Goal: Transaction & Acquisition: Purchase product/service

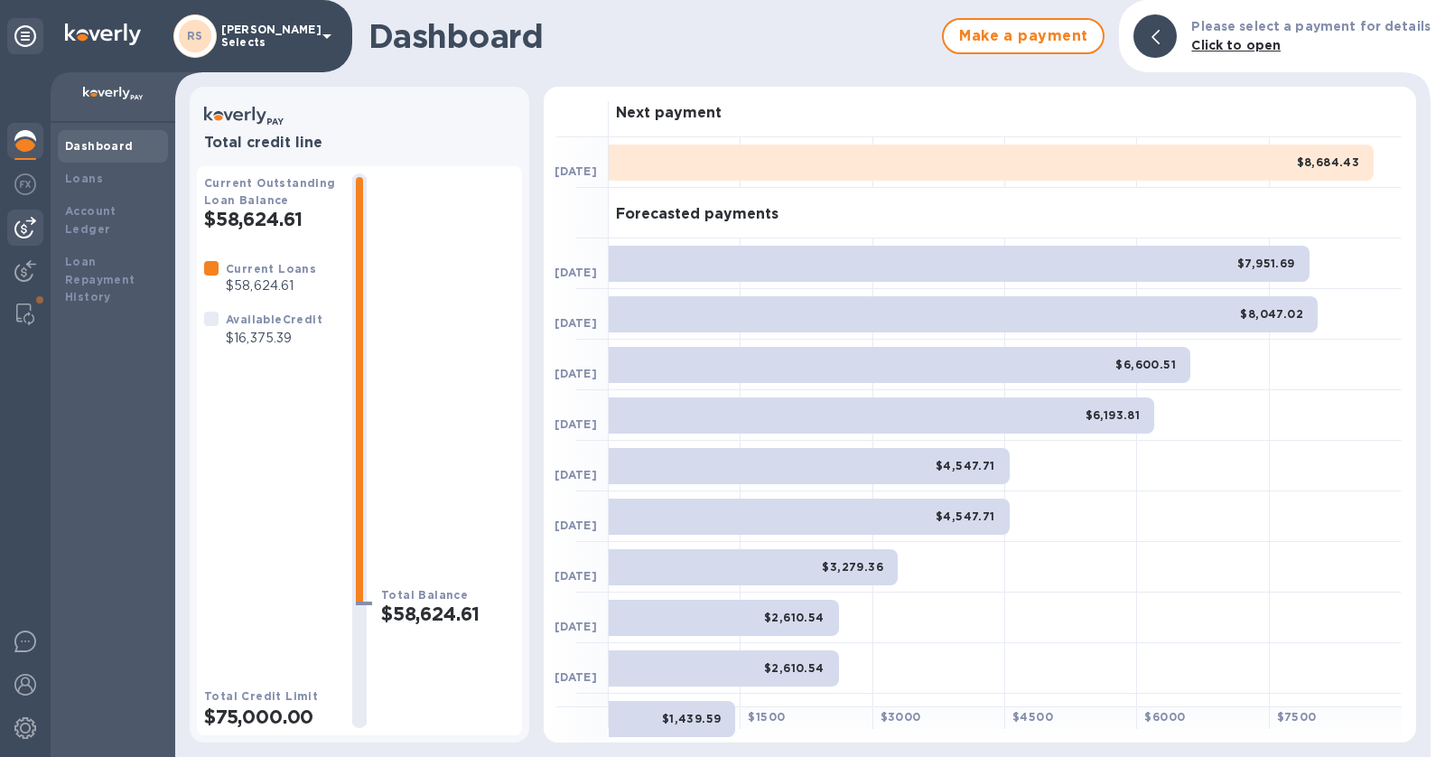
click at [32, 227] on img at bounding box center [25, 228] width 22 height 22
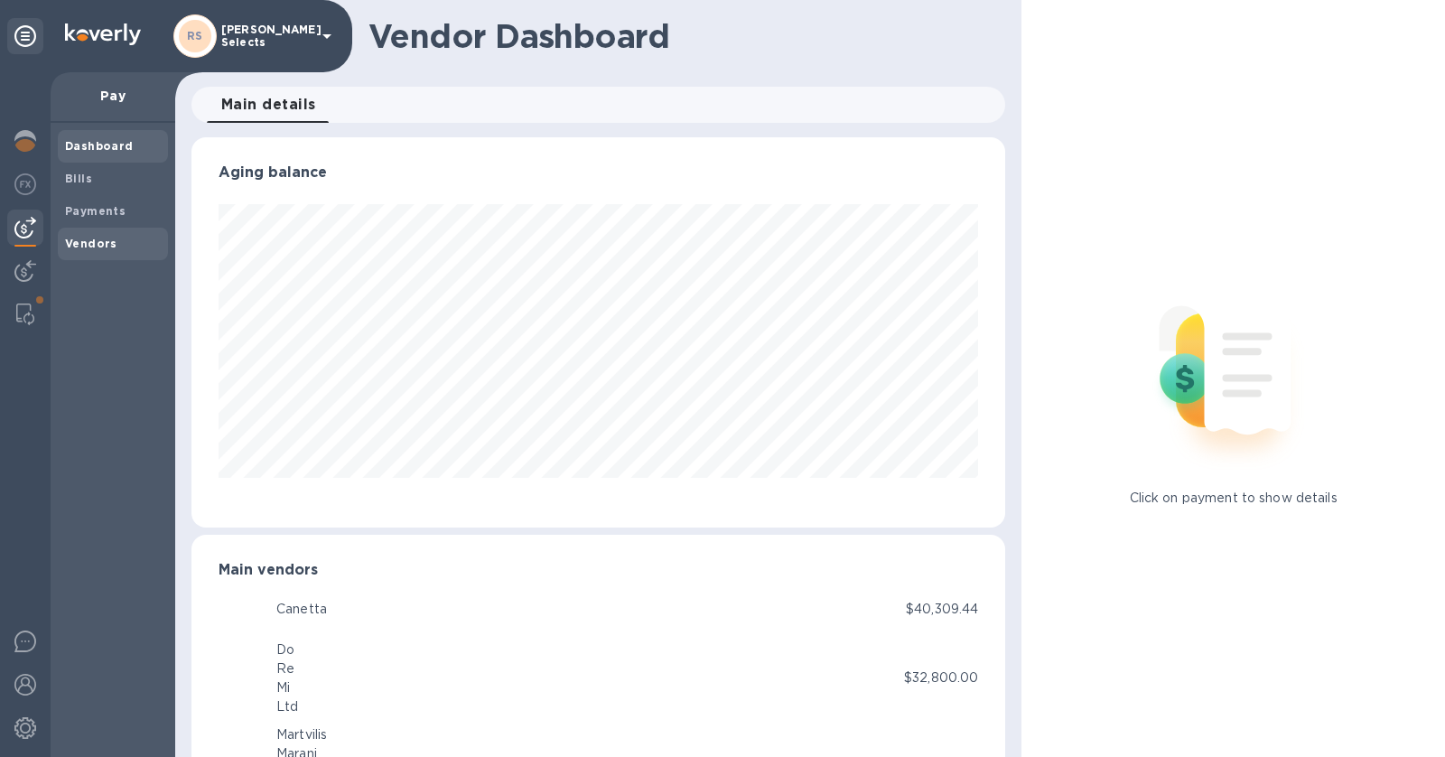
scroll to position [902476, 902060]
click at [99, 237] on b "Vendors" at bounding box center [91, 244] width 52 height 14
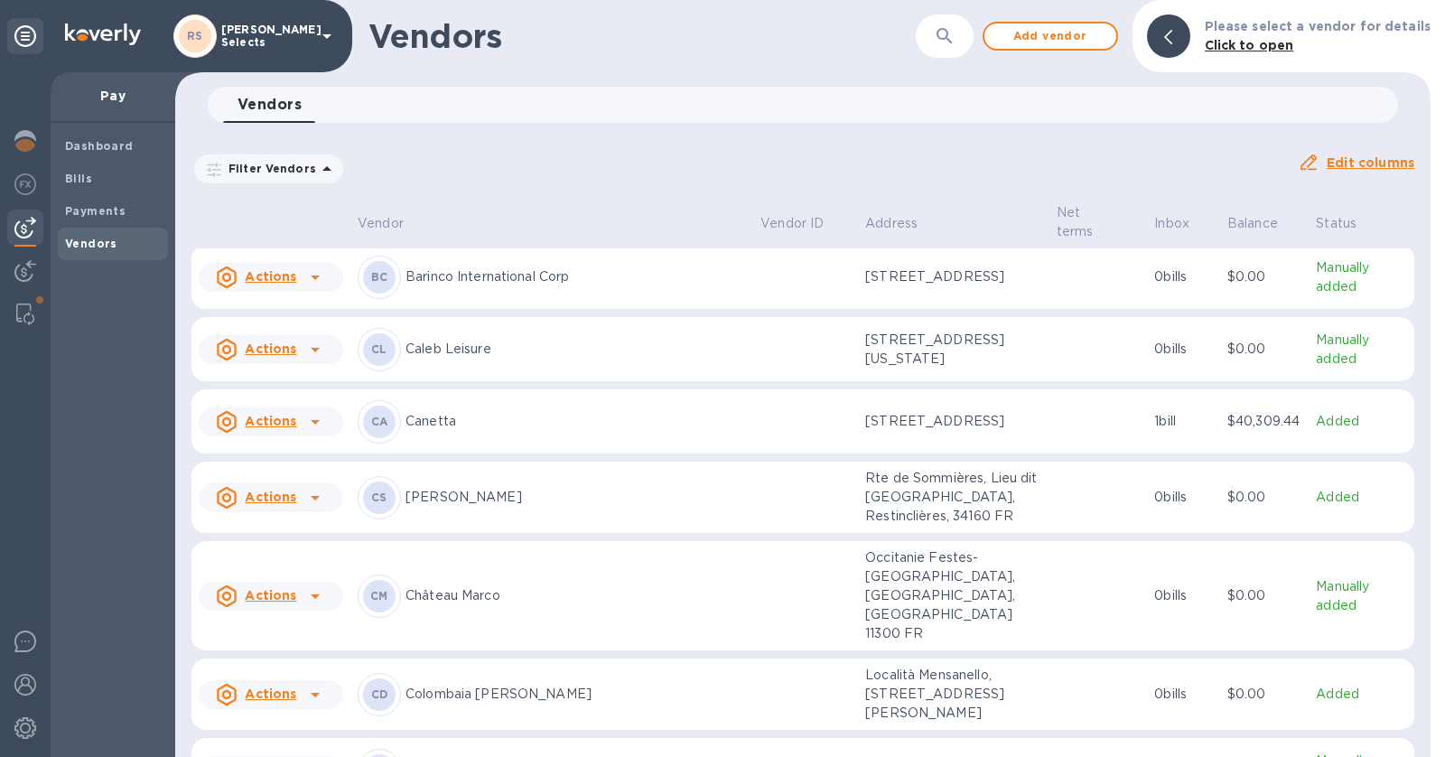
scroll to position [377, 0]
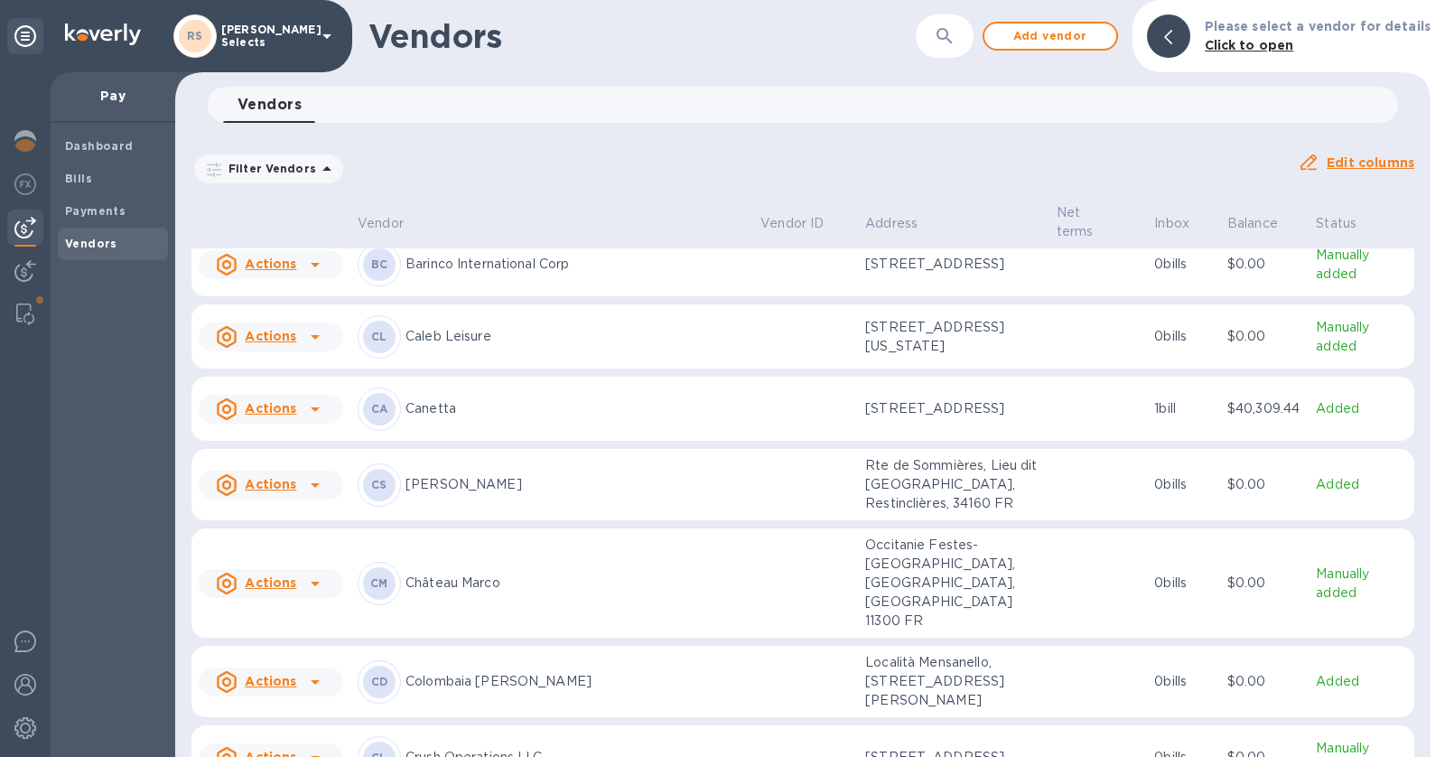
click at [674, 484] on td "CS [PERSON_NAME]" at bounding box center [551, 485] width 403 height 72
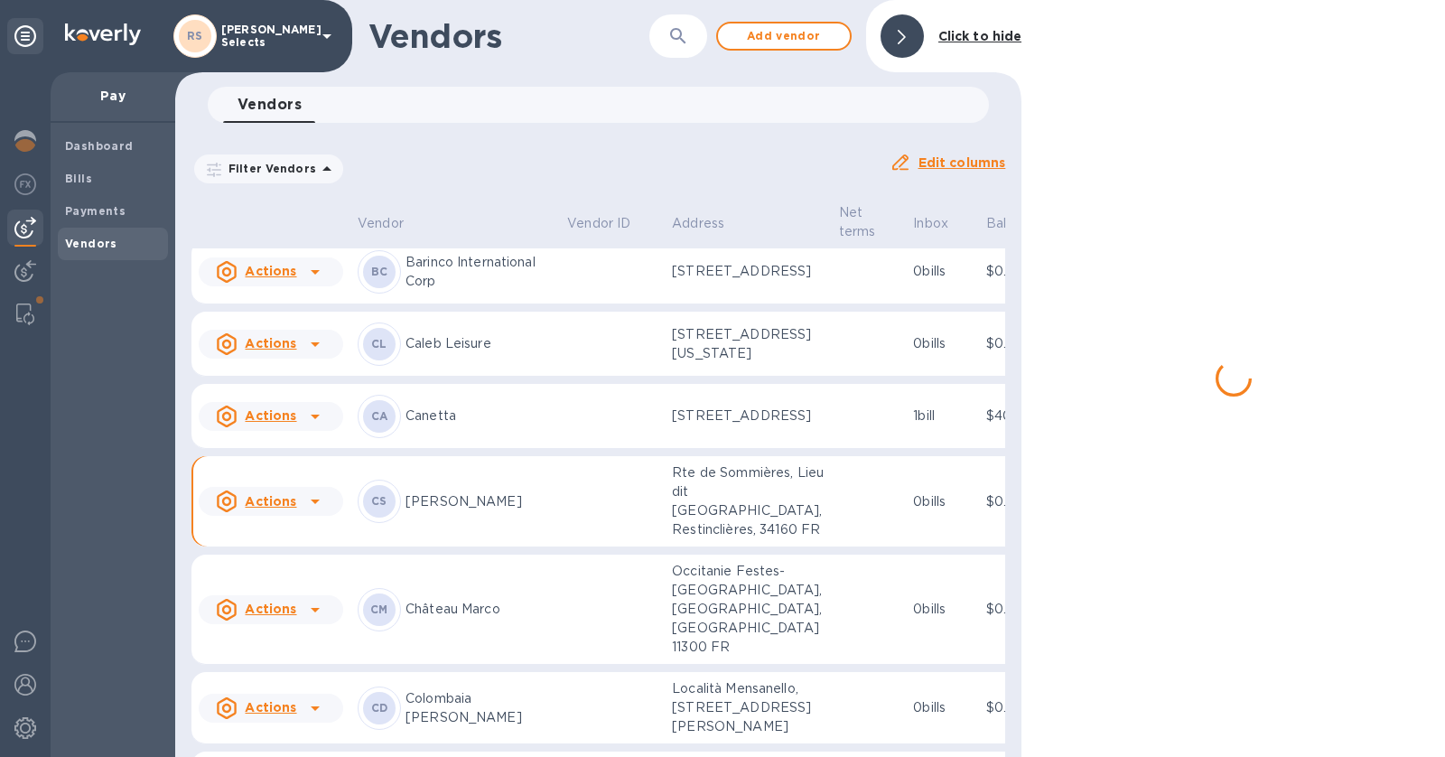
scroll to position [497, 0]
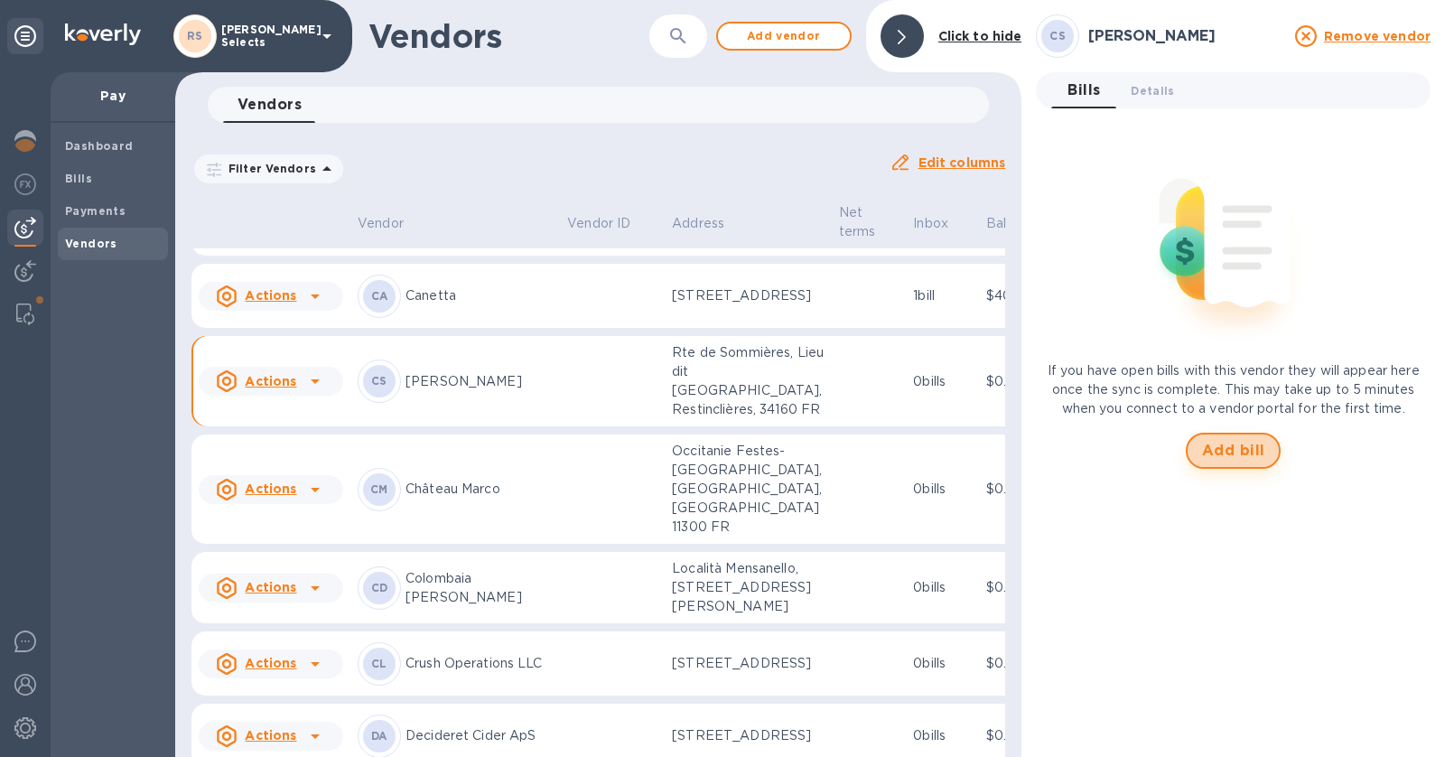
click at [1231, 452] on span "Add bill" at bounding box center [1233, 451] width 63 height 22
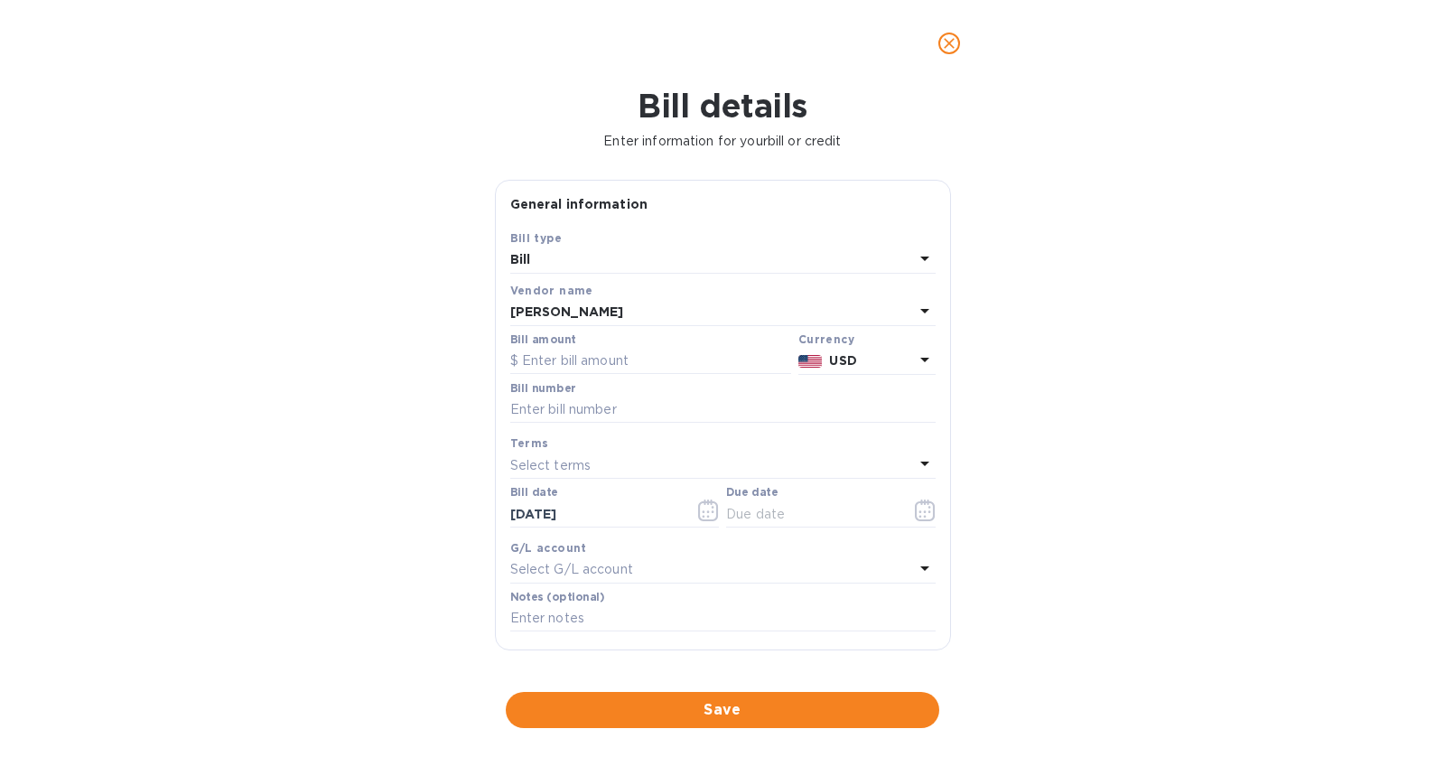
click at [867, 369] on p "USD" at bounding box center [871, 360] width 84 height 19
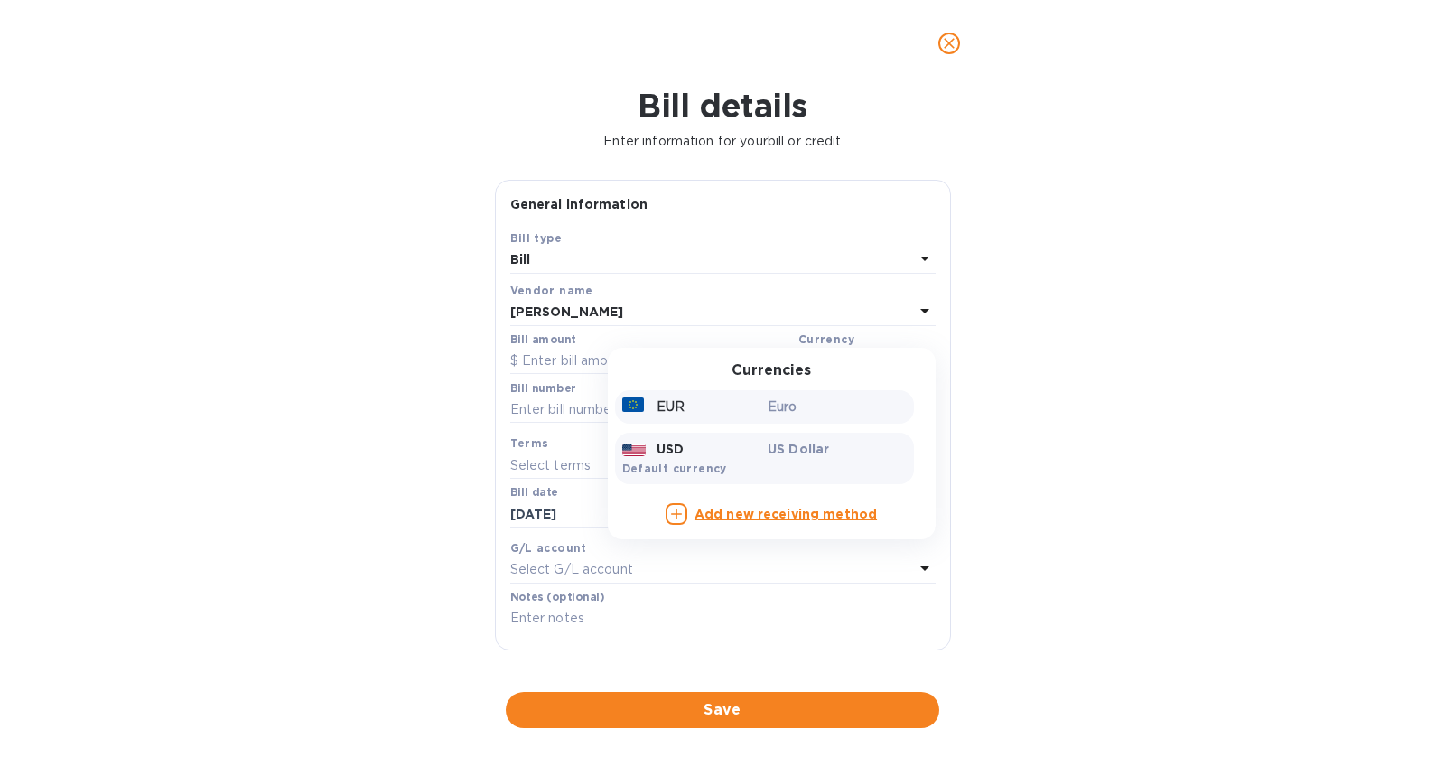
click at [823, 409] on p "Euro" at bounding box center [836, 406] width 139 height 19
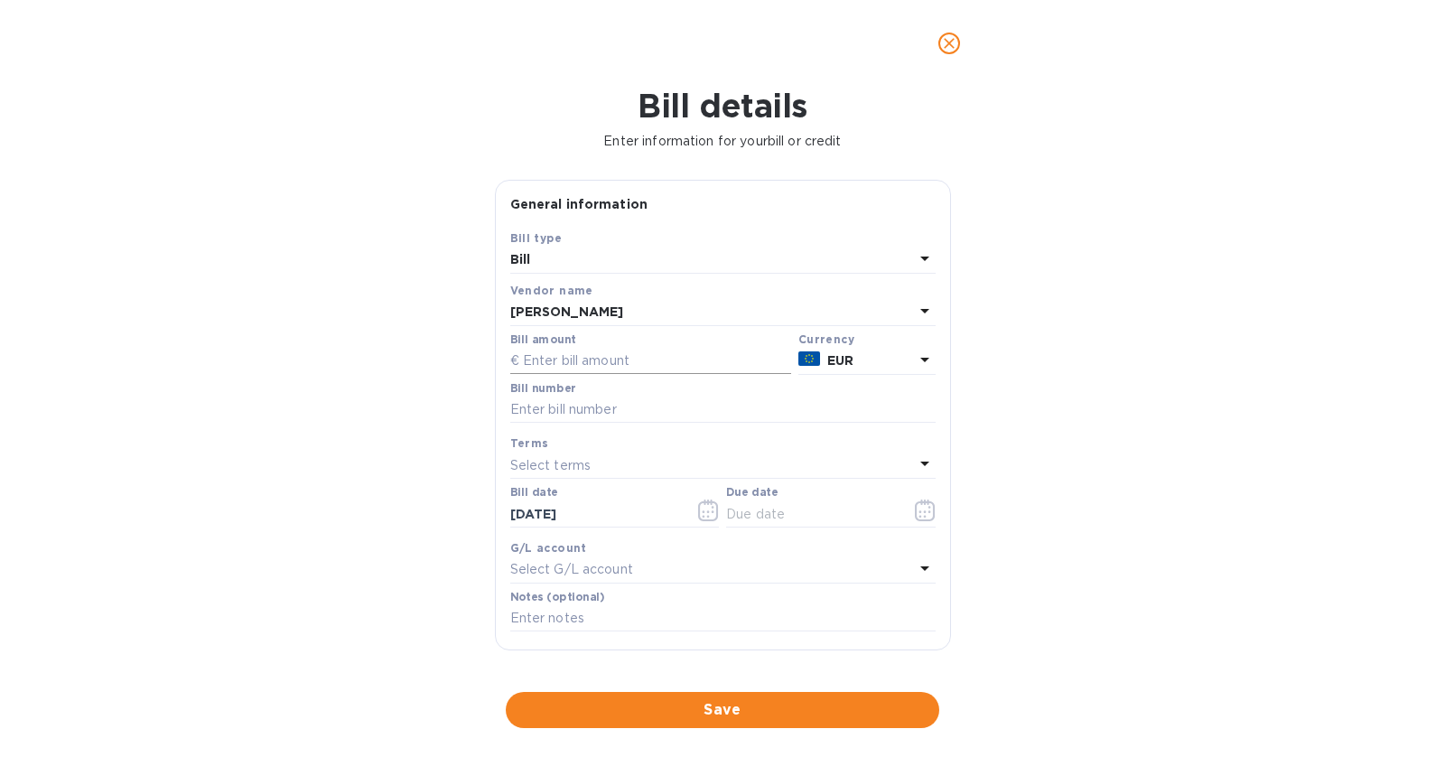
click at [683, 365] on input "text" at bounding box center [650, 361] width 281 height 27
type input "1,980"
type input "65"
click at [650, 455] on div "Select terms" at bounding box center [712, 464] width 404 height 25
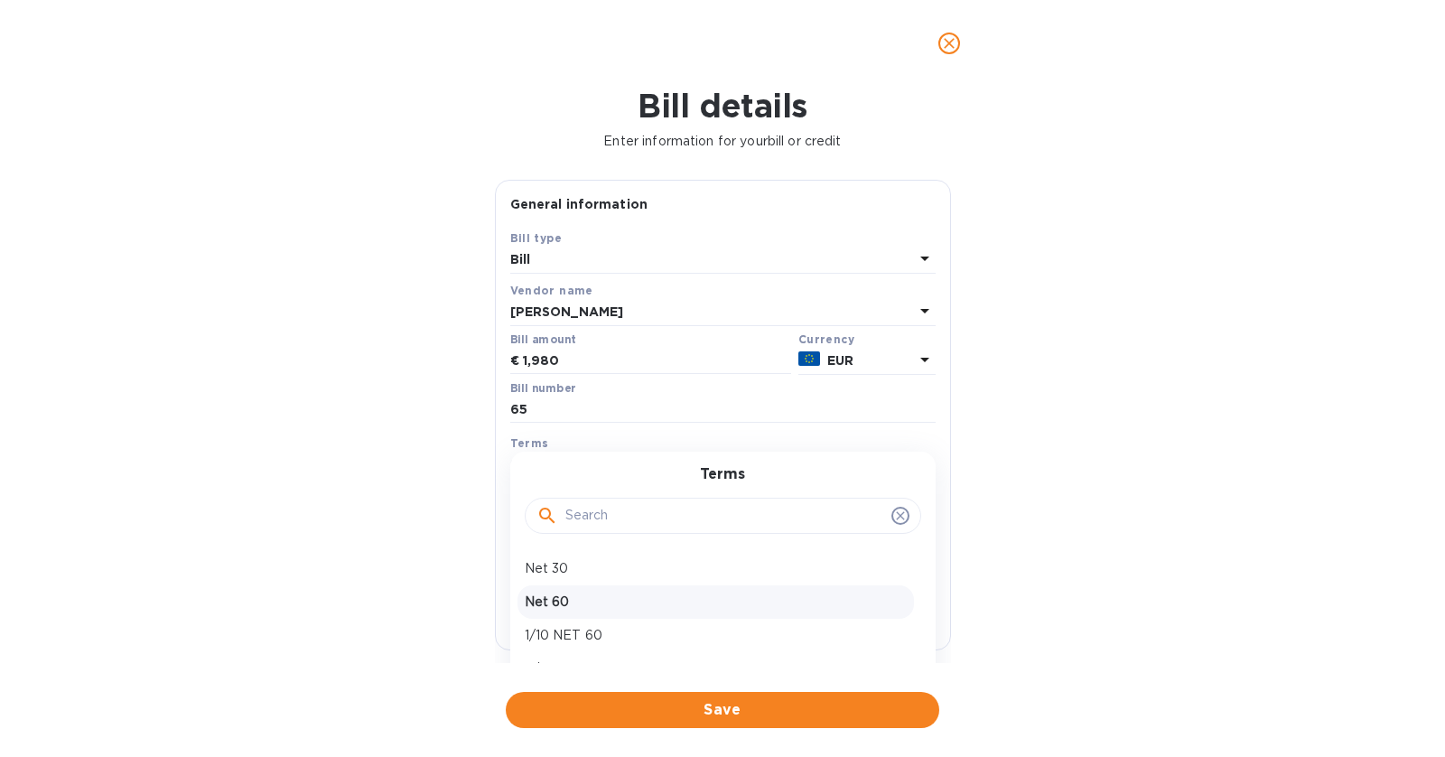
click at [664, 604] on p "Net 60" at bounding box center [716, 601] width 382 height 19
type input "[DATE]"
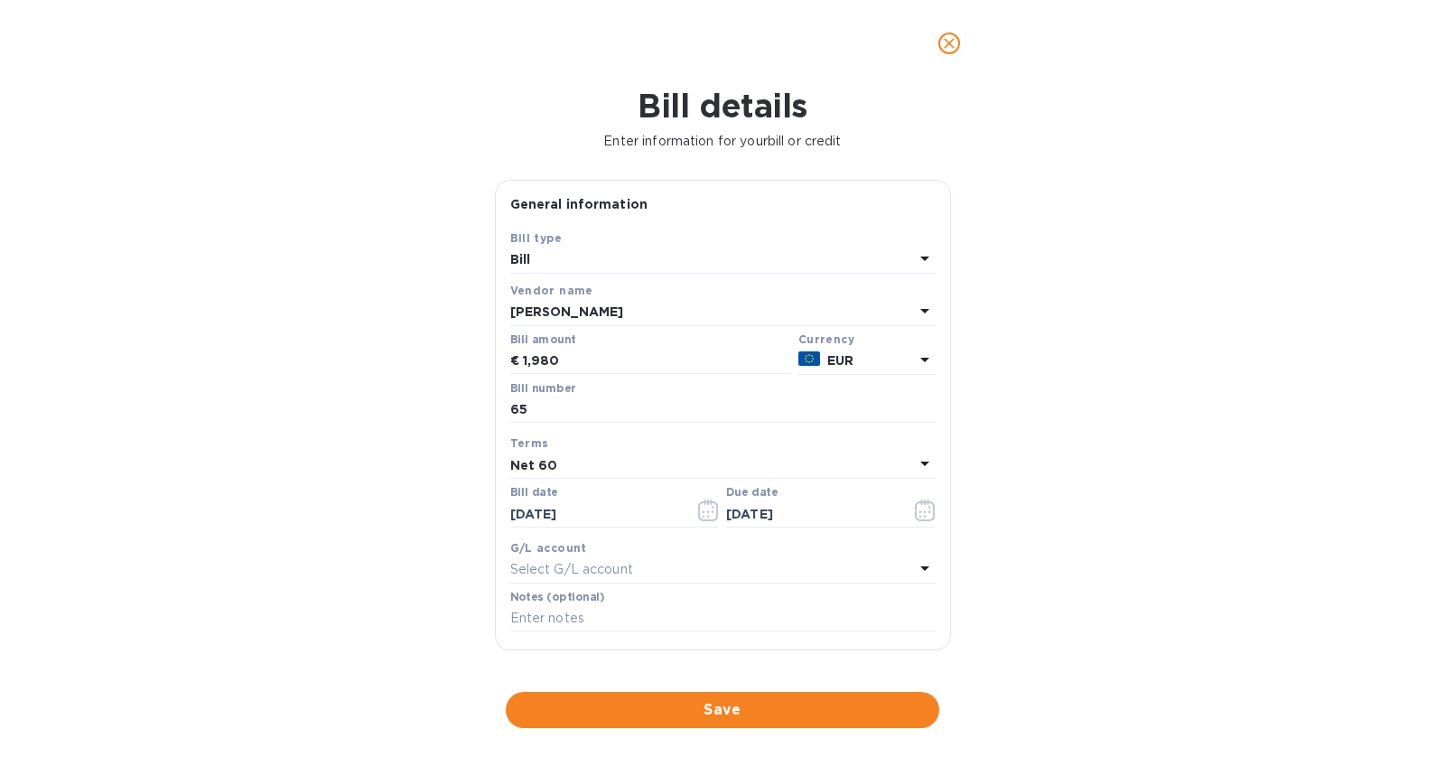
click at [762, 561] on div "Select G/L account" at bounding box center [712, 569] width 404 height 25
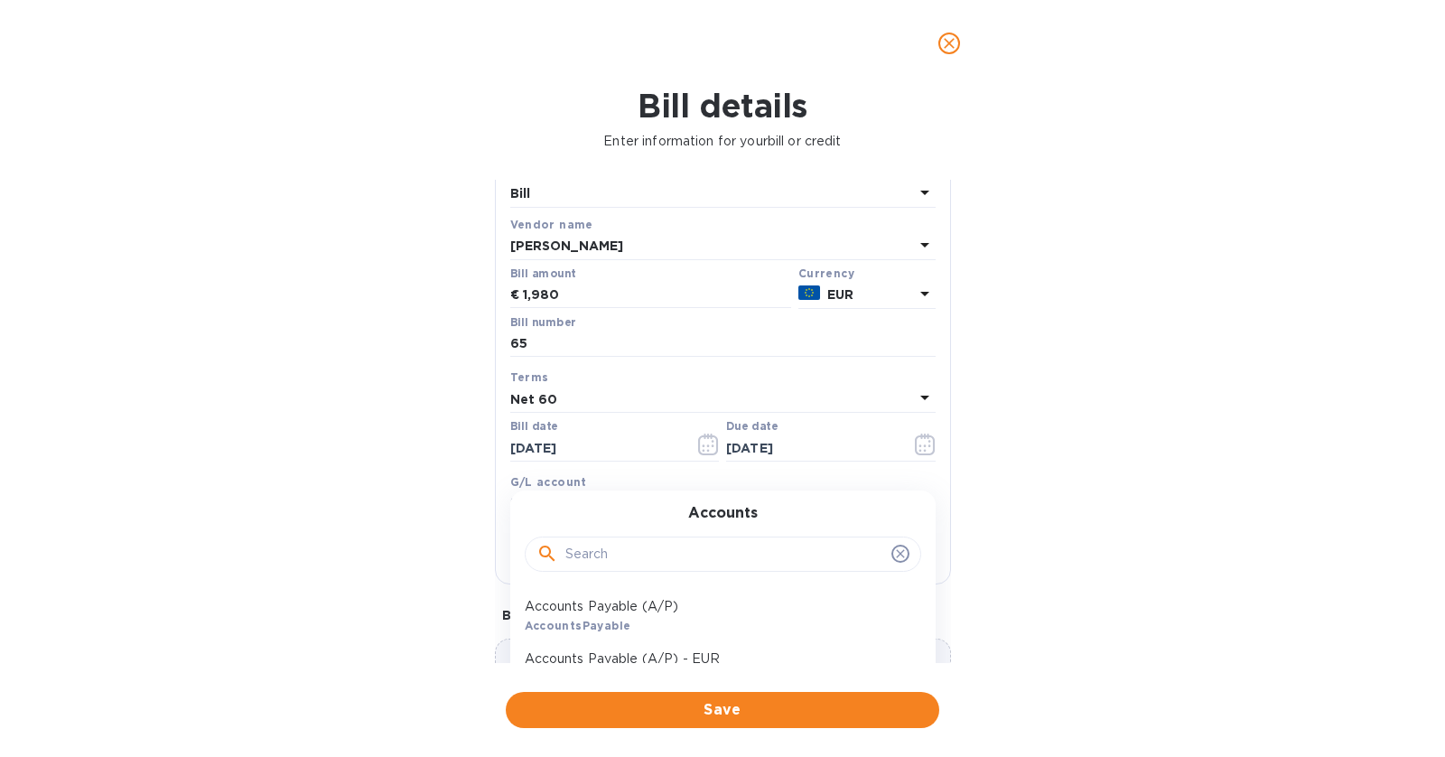
scroll to position [118, 0]
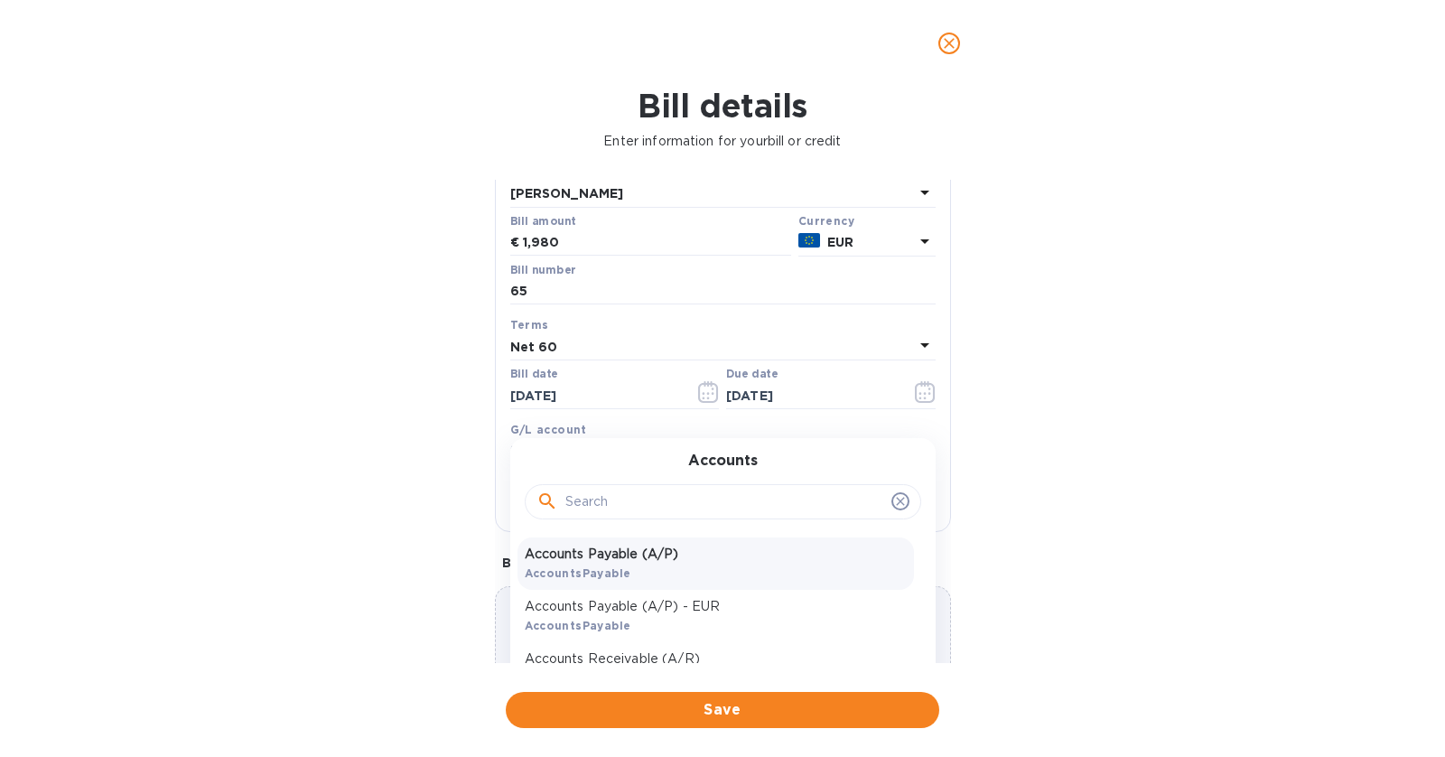
click at [683, 563] on div "Accounts Payable (A/P) AccountsPayable" at bounding box center [715, 563] width 396 height 52
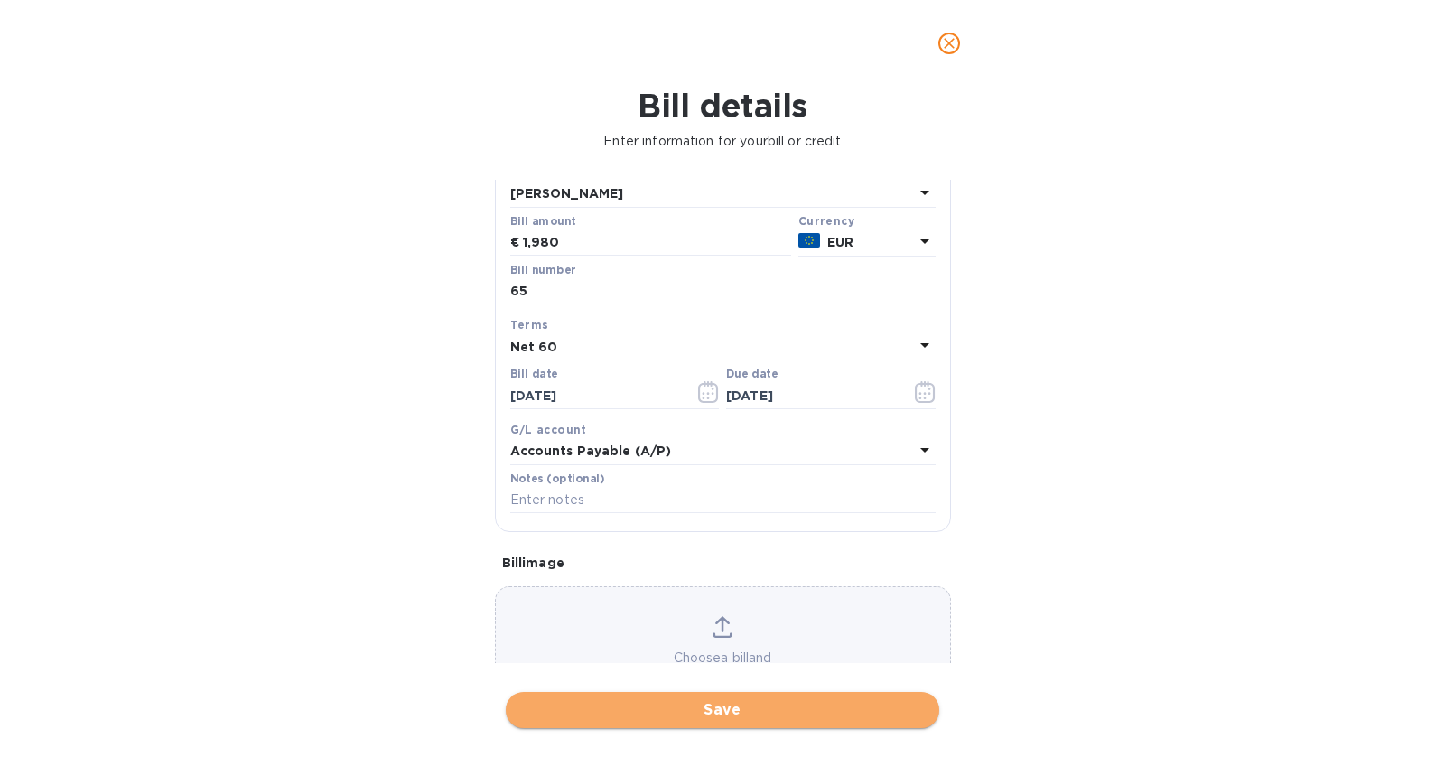
click at [770, 718] on span "Save" at bounding box center [722, 710] width 404 height 22
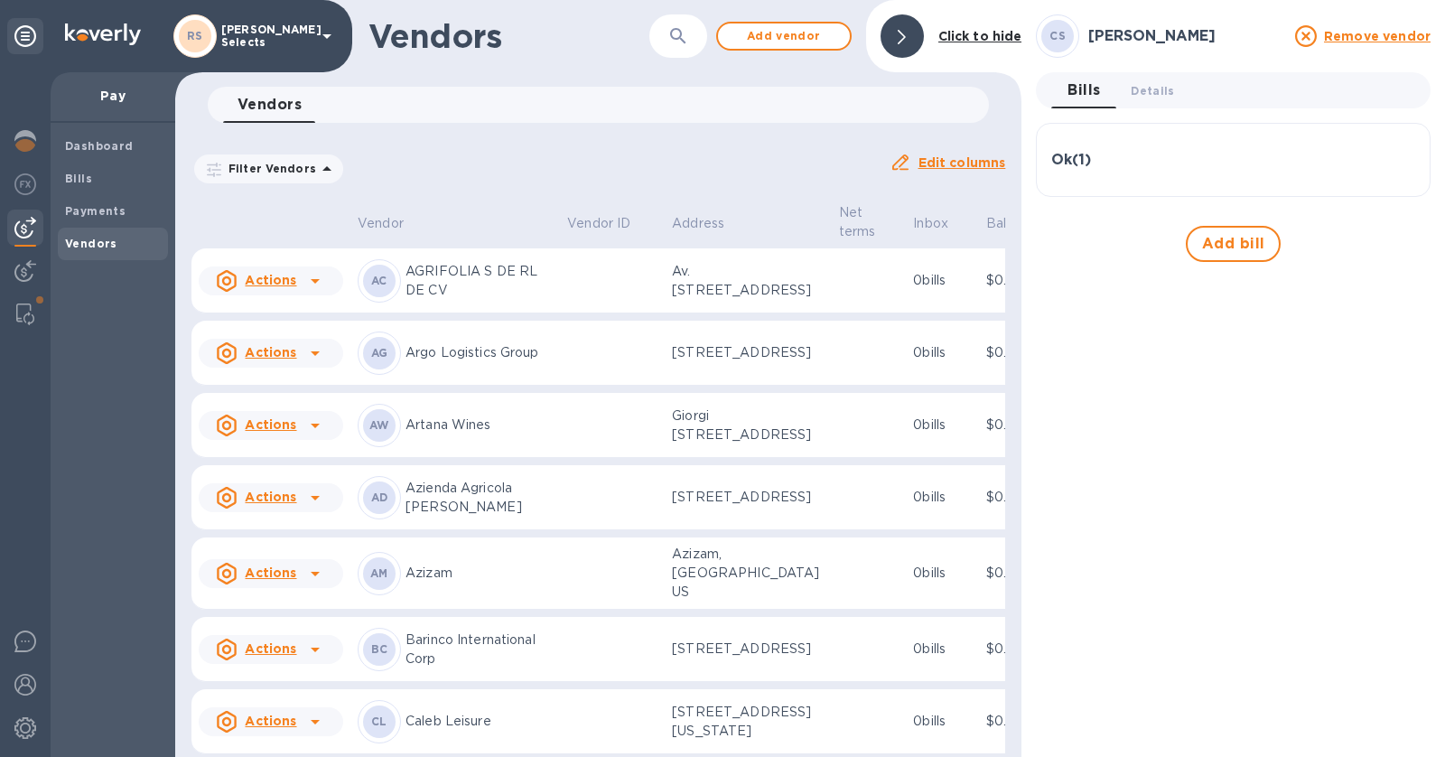
click at [1059, 149] on div "Ok ( 1 )" at bounding box center [1233, 159] width 364 height 43
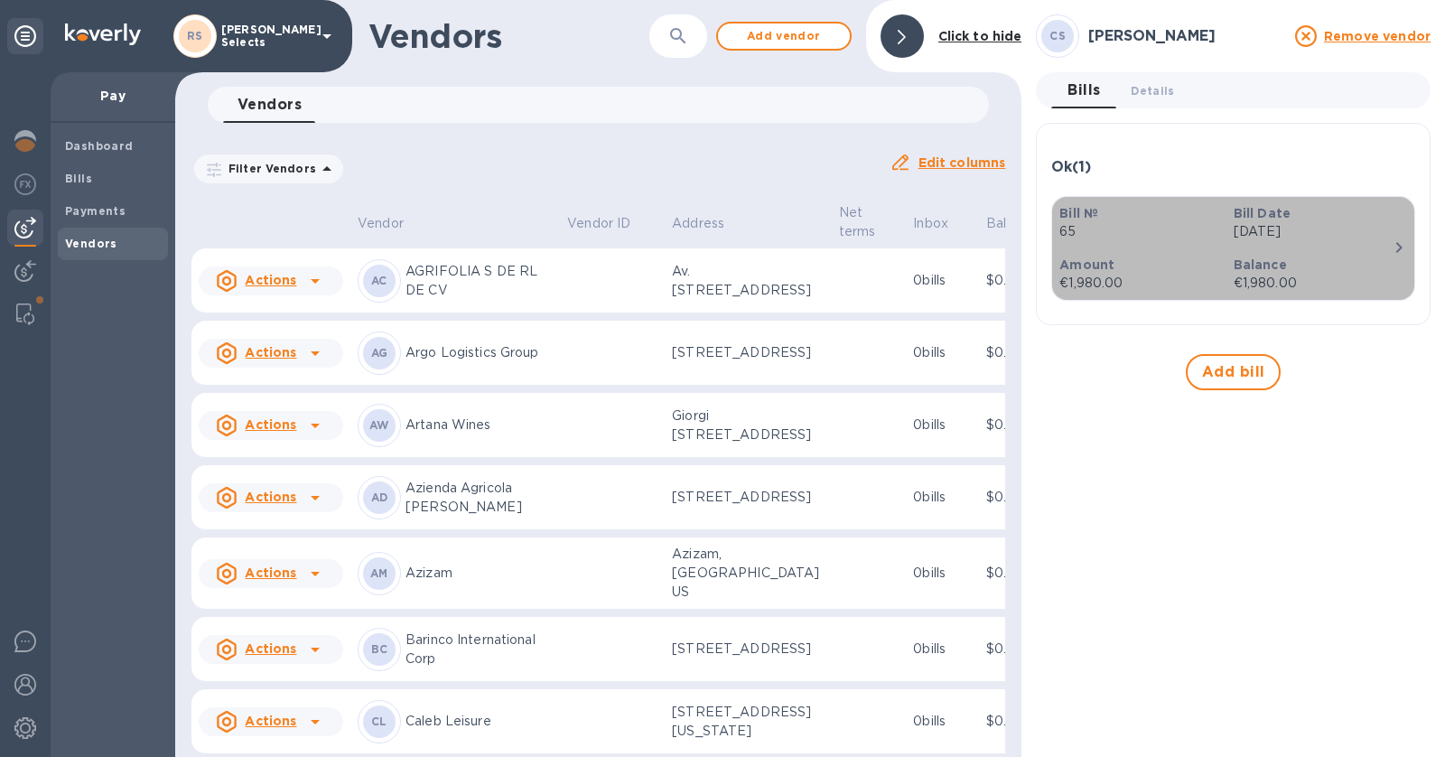
click at [1276, 284] on p "€1,980.00" at bounding box center [1312, 283] width 159 height 19
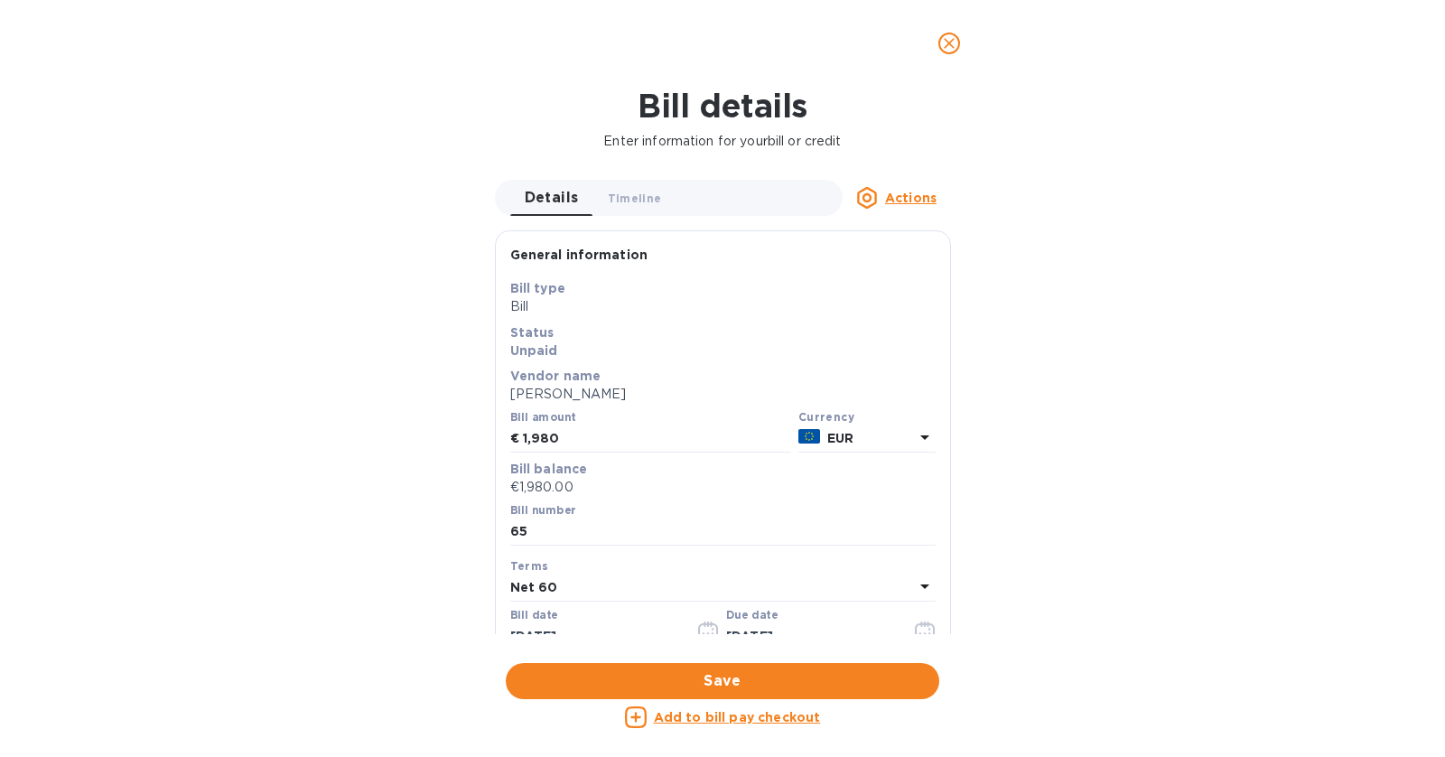
click at [778, 714] on u "Add to bill pay checkout" at bounding box center [737, 717] width 167 height 14
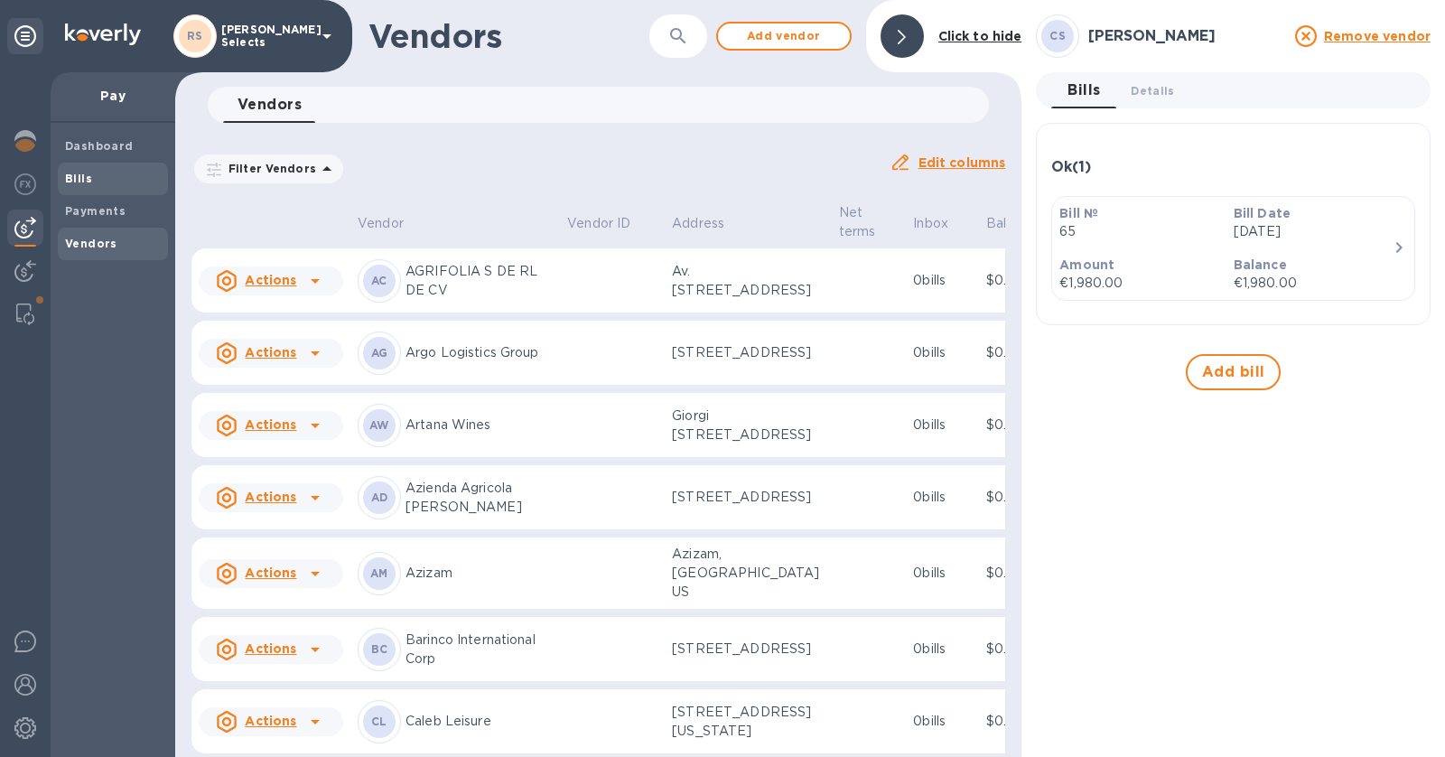
click at [98, 182] on span "Bills" at bounding box center [113, 179] width 96 height 18
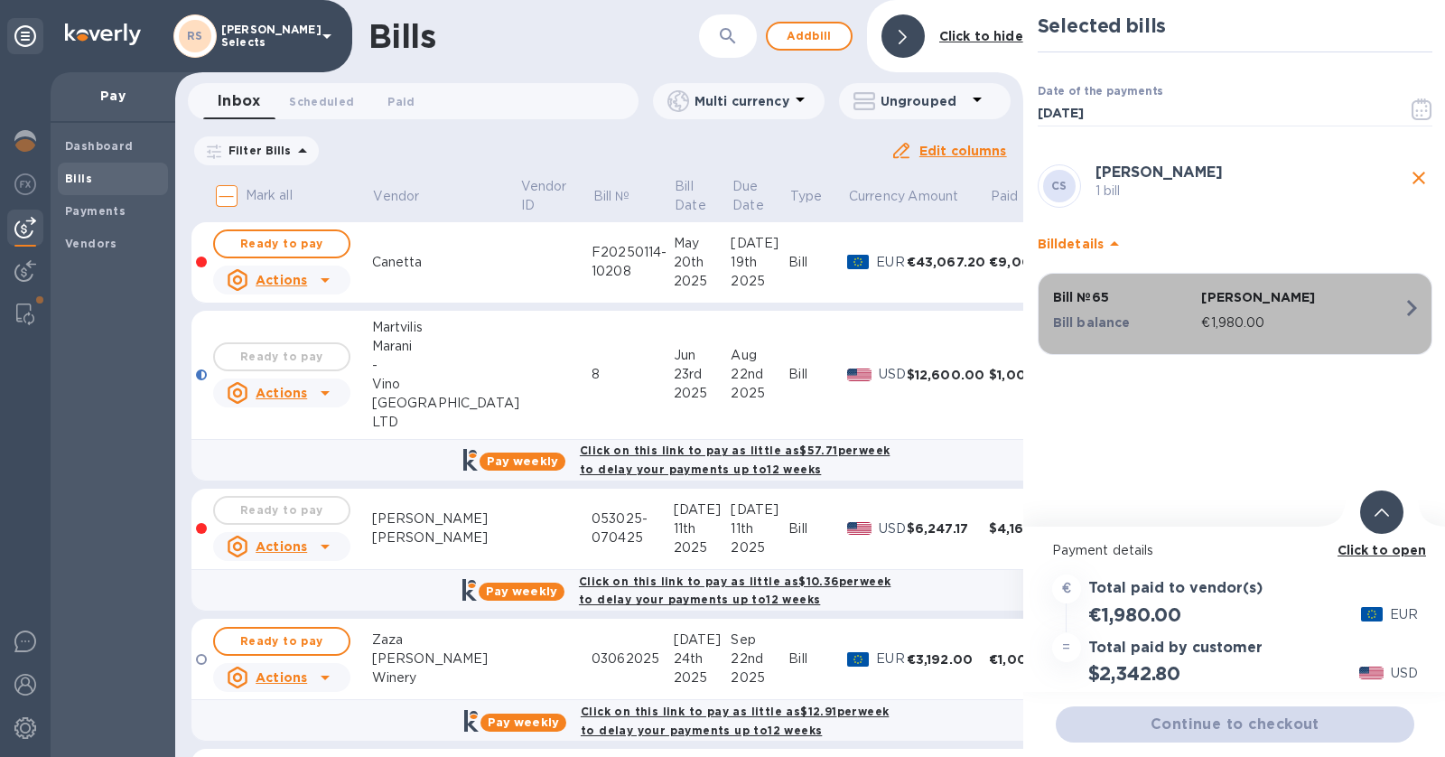
click at [1308, 318] on p "€1,980.00" at bounding box center [1301, 322] width 201 height 19
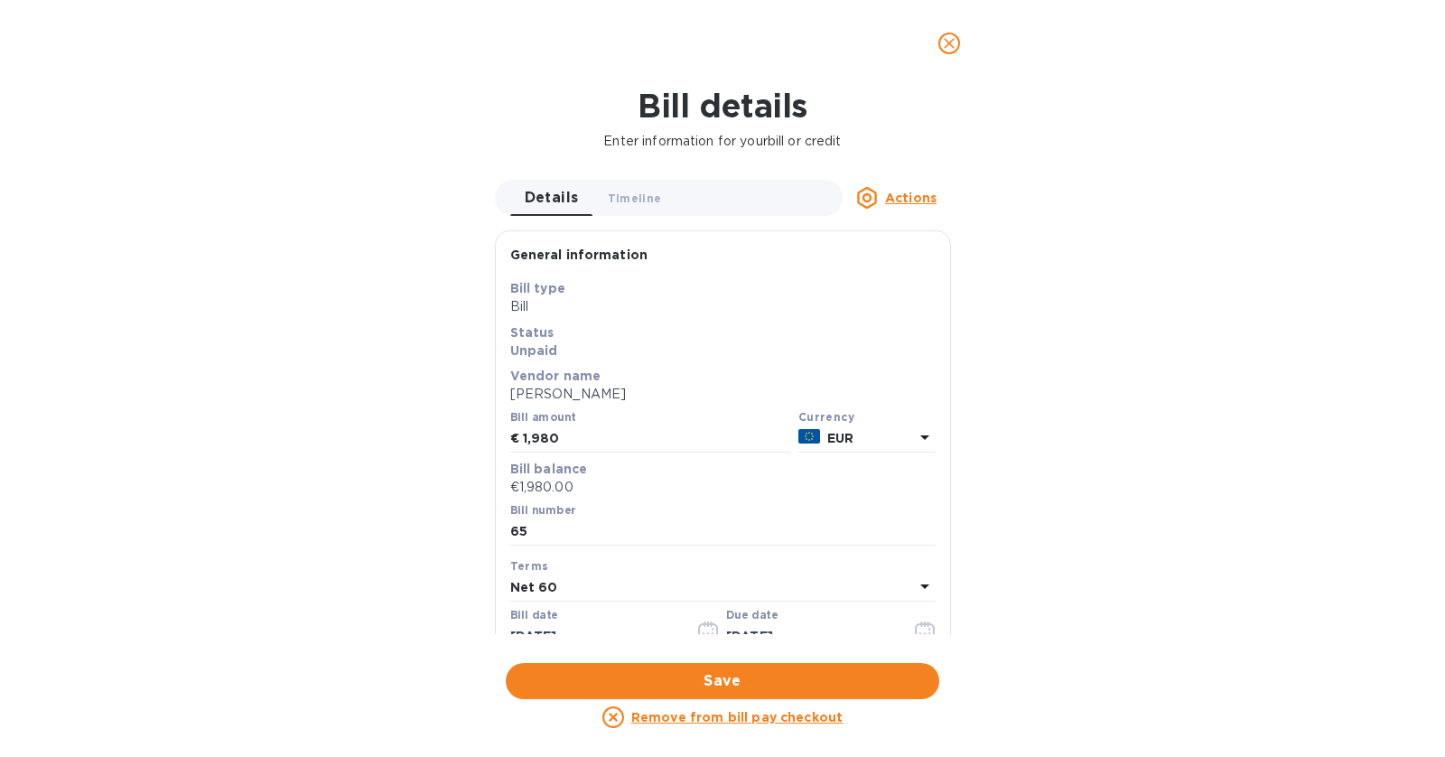
click at [944, 60] on button "close" at bounding box center [948, 43] width 43 height 43
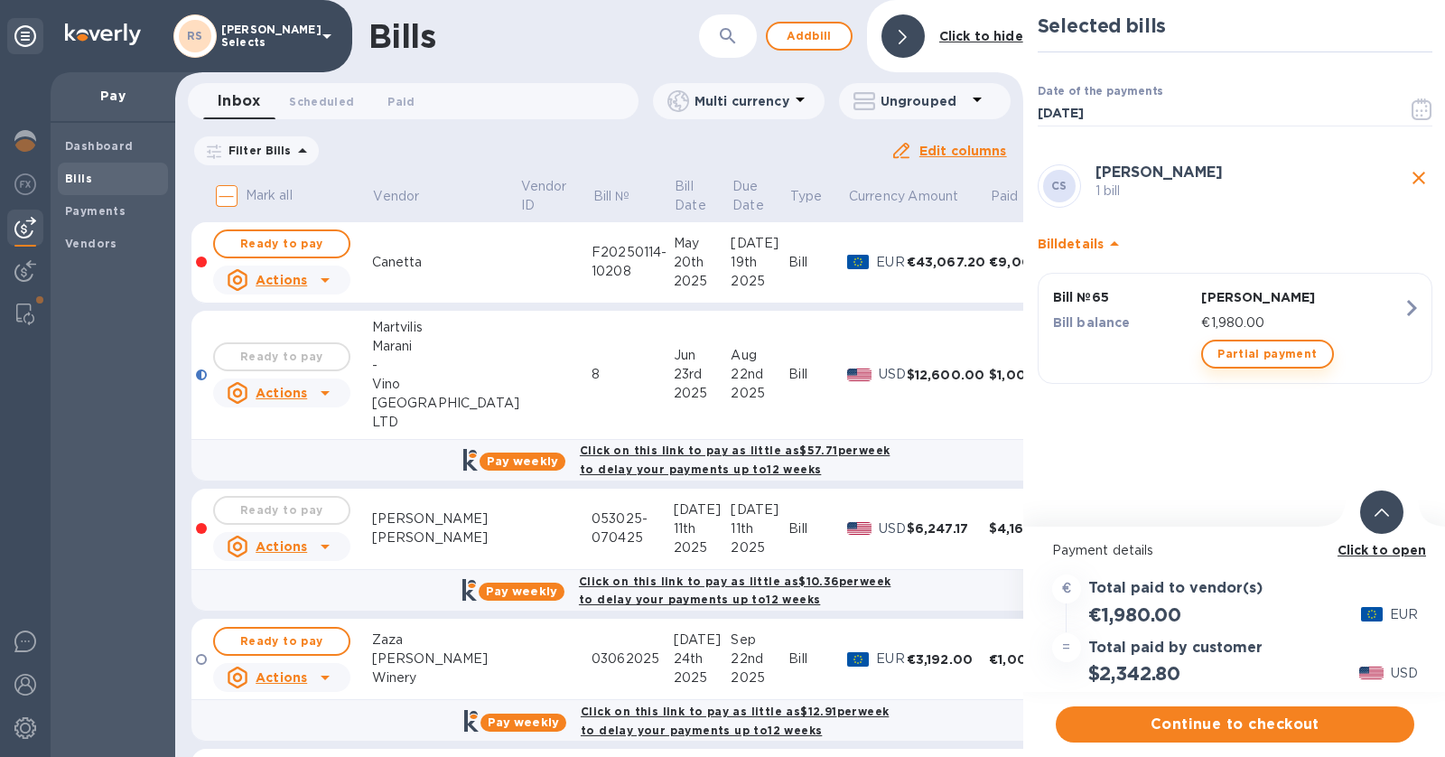
click at [1266, 351] on span "Partial payment" at bounding box center [1266, 354] width 99 height 22
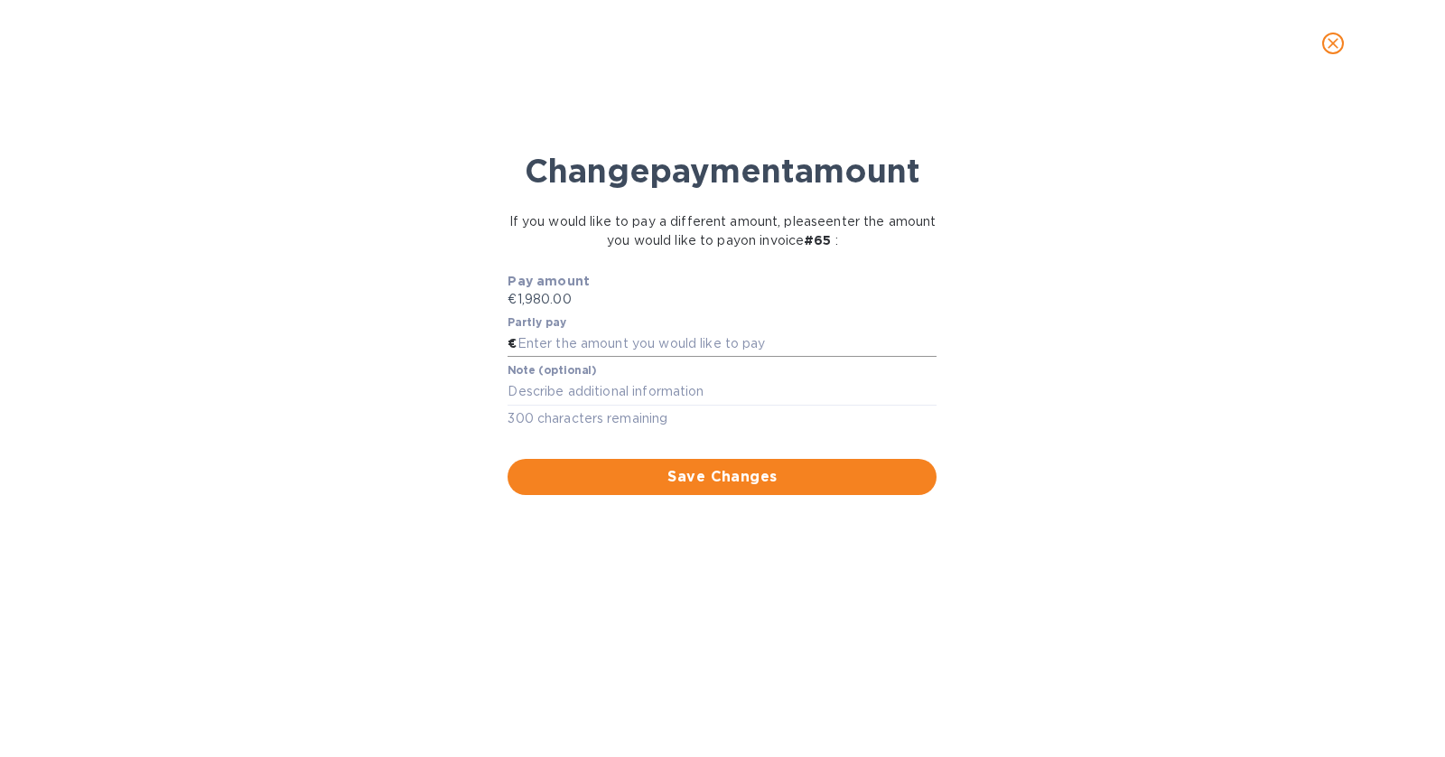
click at [636, 337] on input "text" at bounding box center [727, 343] width 420 height 27
type input "1,000"
click at [684, 452] on div "Save Changes" at bounding box center [722, 465] width 436 height 65
click at [684, 460] on button "Save Changes" at bounding box center [721, 477] width 429 height 36
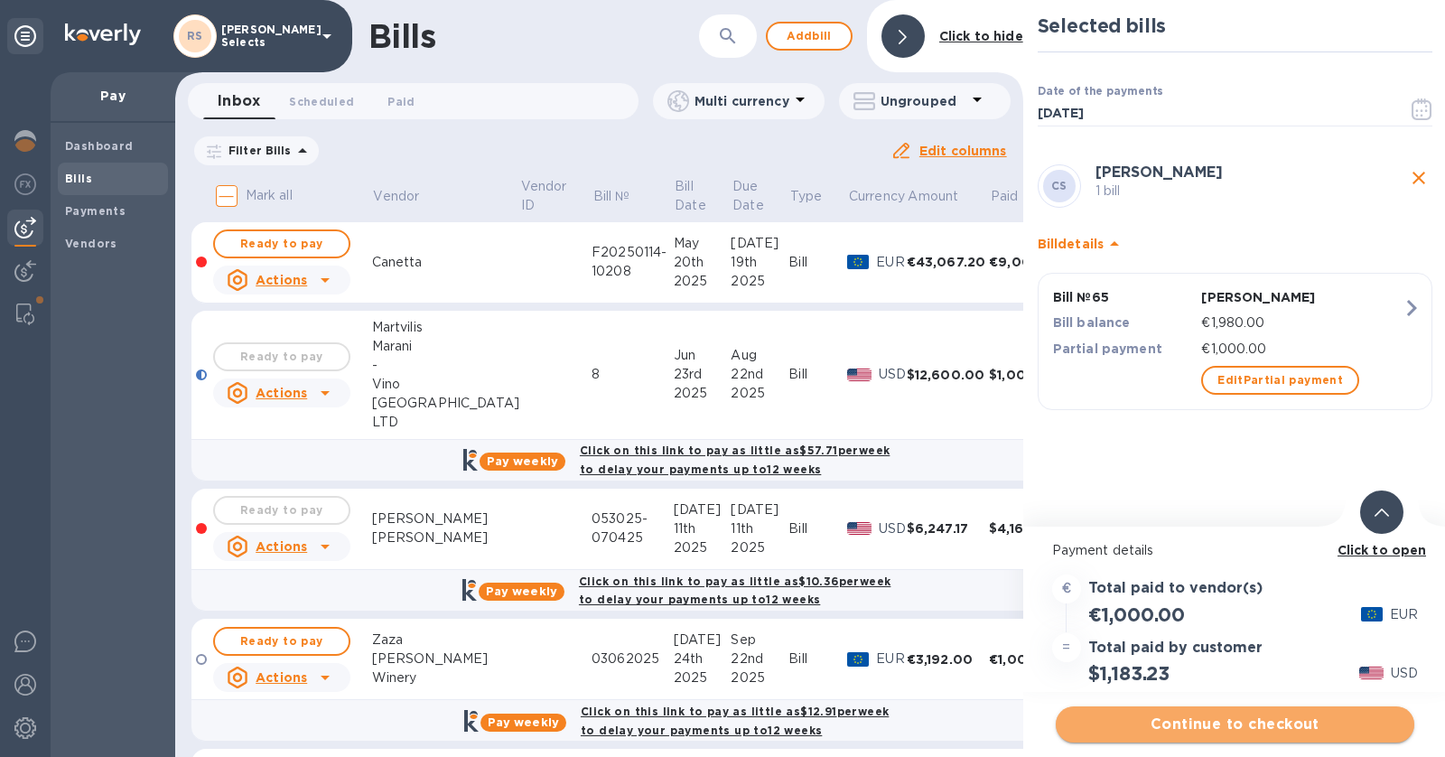
click at [1396, 729] on span "Continue to checkout" at bounding box center [1235, 724] width 330 height 22
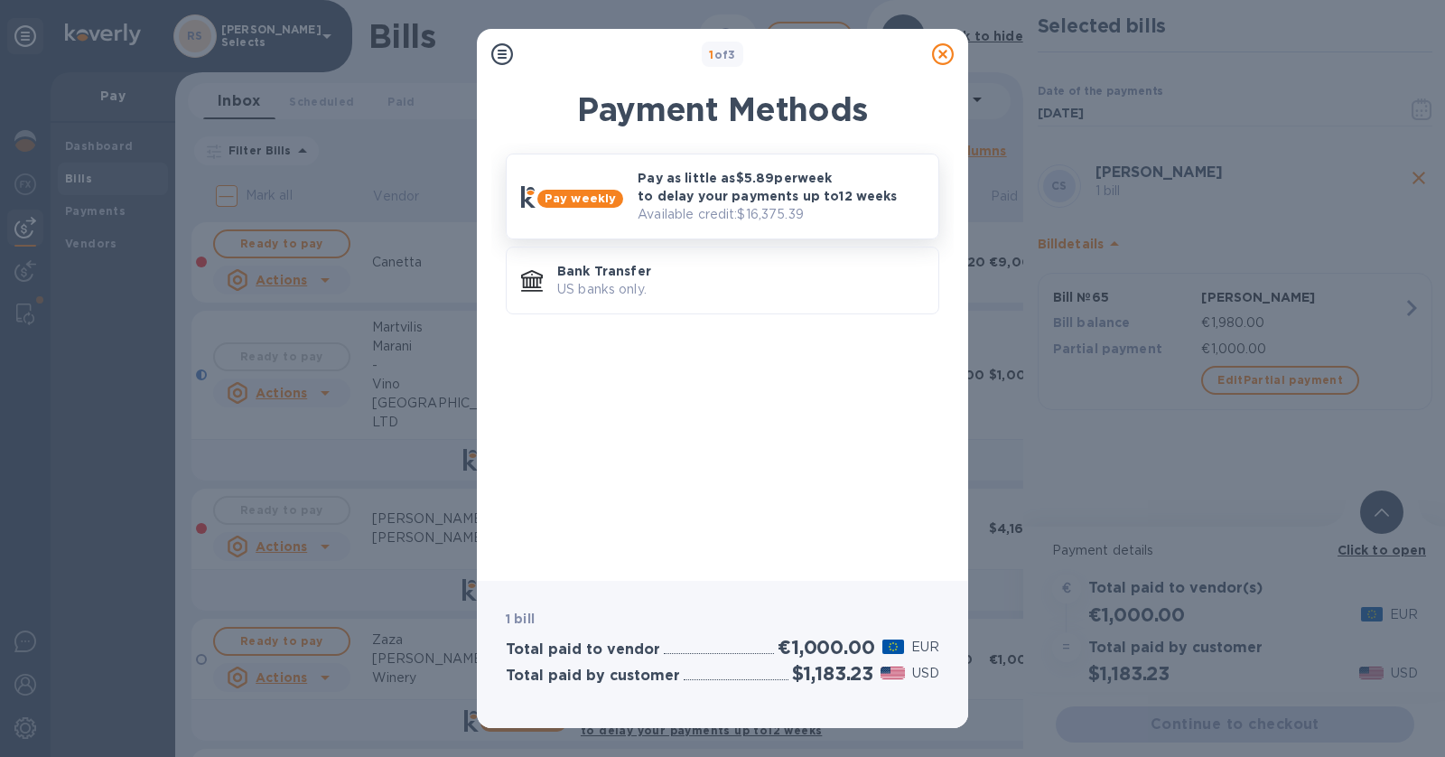
click at [832, 205] on p "Available credit: $16,375.39" at bounding box center [780, 214] width 286 height 19
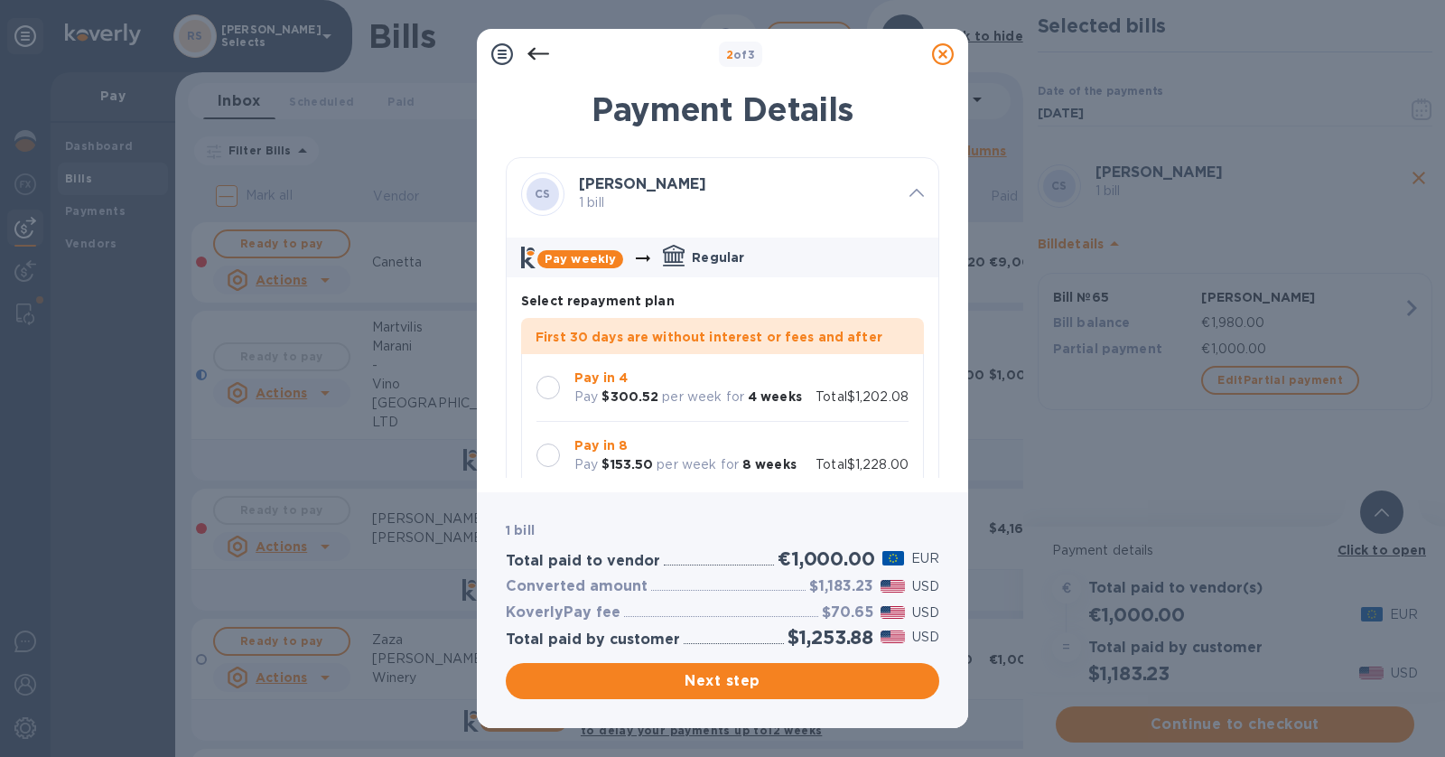
click at [842, 440] on div "Pay in 8 Pay $153.50 per week for 8 weeks Total $1,228.00" at bounding box center [722, 455] width 372 height 38
click at [871, 680] on span "Next step" at bounding box center [722, 681] width 404 height 22
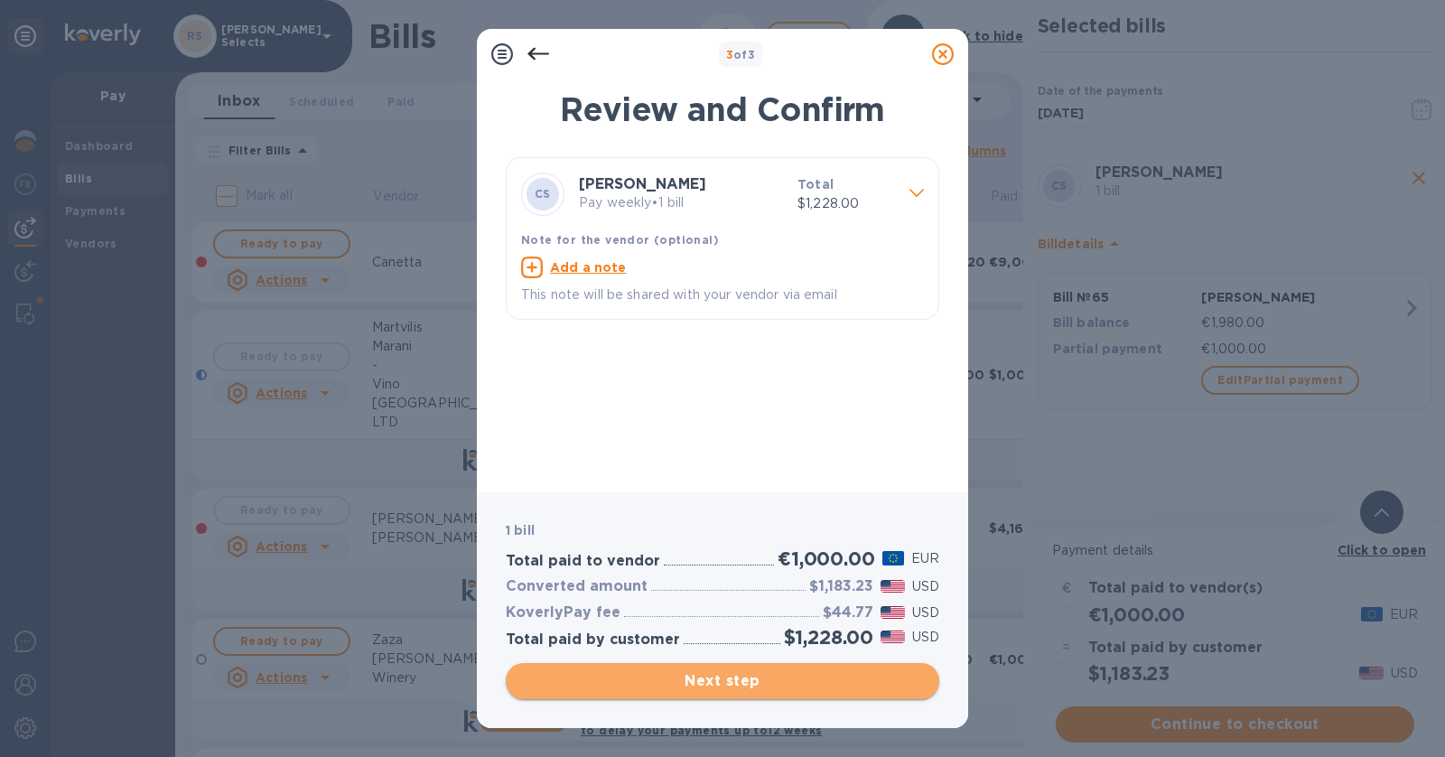
click at [808, 693] on button "Next step" at bounding box center [722, 681] width 433 height 36
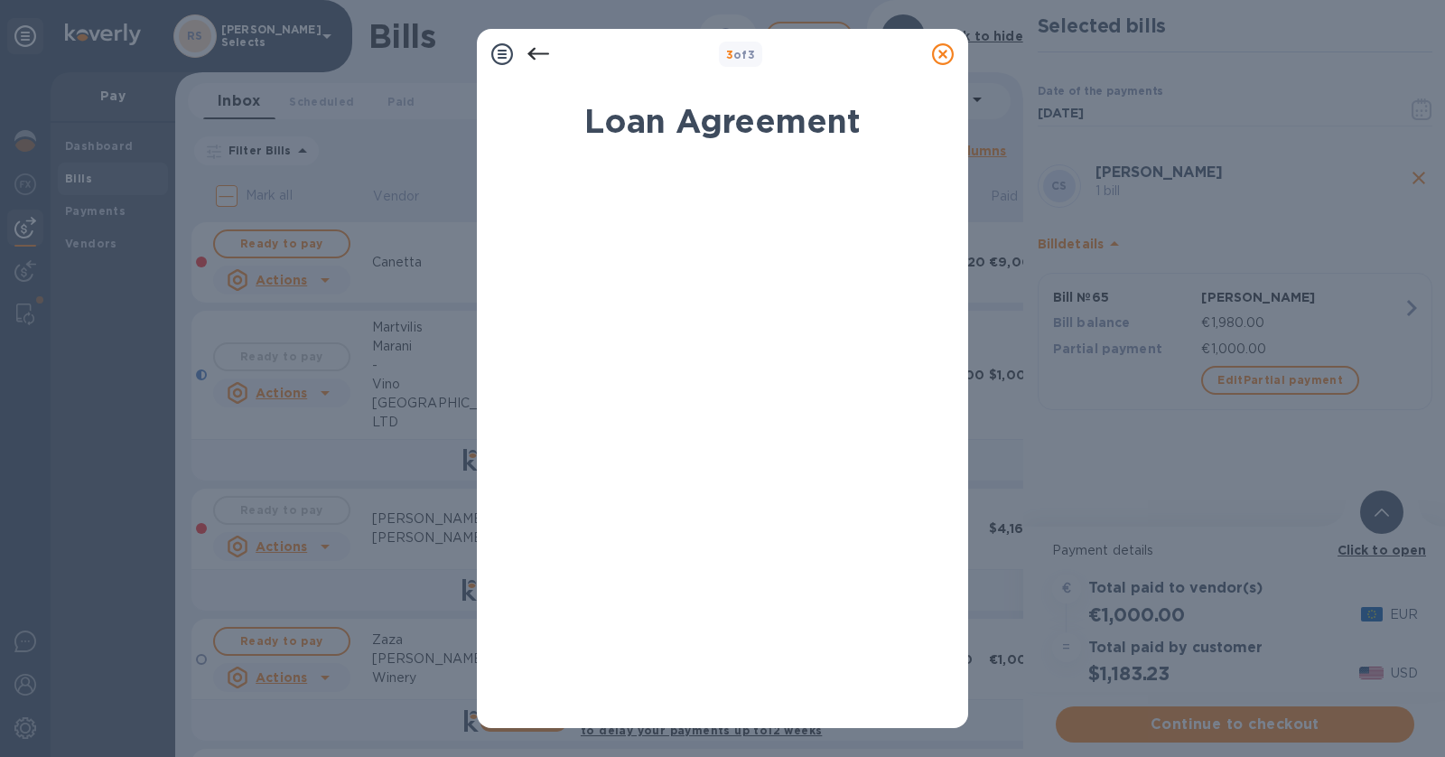
scroll to position [251, 0]
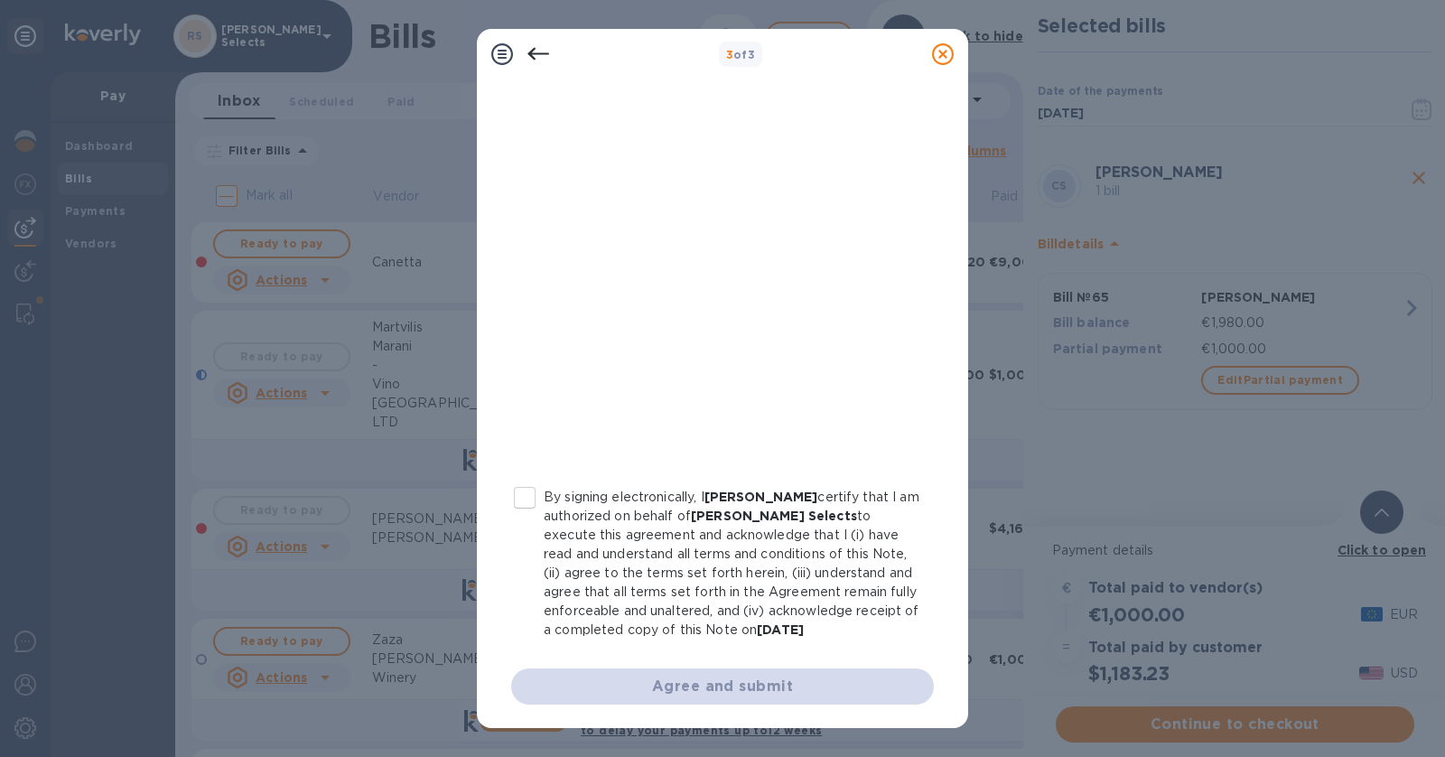
click at [531, 492] on input "By signing electronically, I [PERSON_NAME] certify that I am authorized on beha…" at bounding box center [525, 498] width 38 height 38
checkbox input "true"
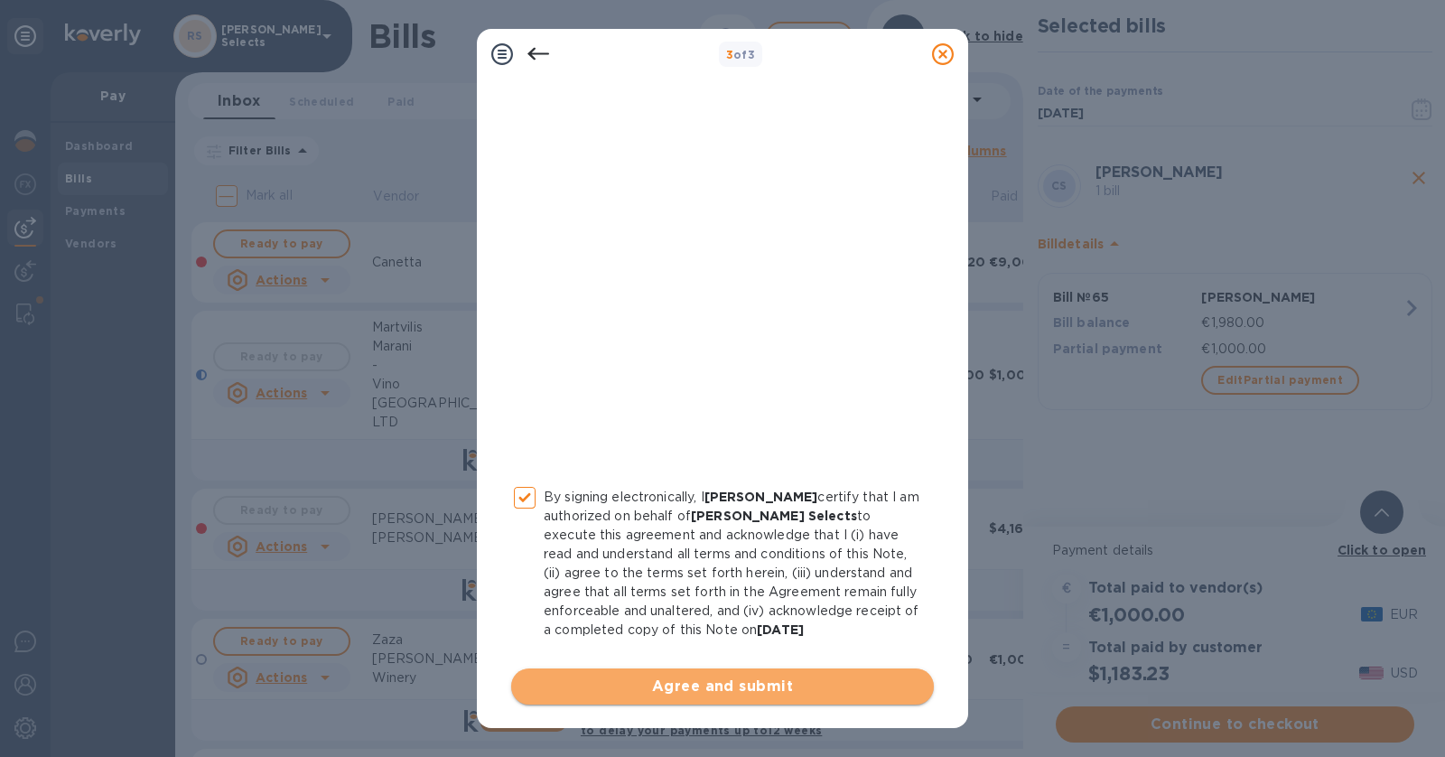
click at [753, 691] on span "Agree and submit" at bounding box center [722, 686] width 394 height 22
